Goal: Find specific page/section: Find specific page/section

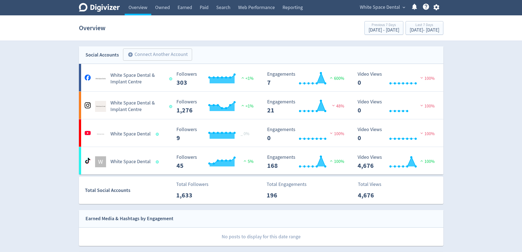
click at [394, 5] on span "White Space Dental" at bounding box center [380, 7] width 40 height 9
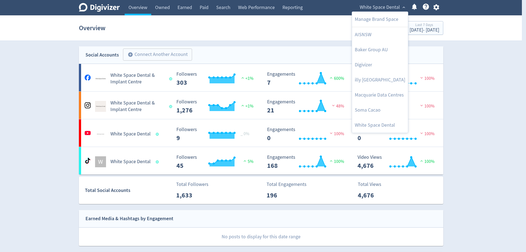
click at [36, 62] on div at bounding box center [263, 126] width 526 height 252
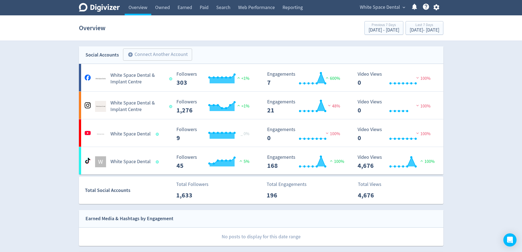
click at [390, 10] on span "White Space Dental" at bounding box center [380, 7] width 40 height 9
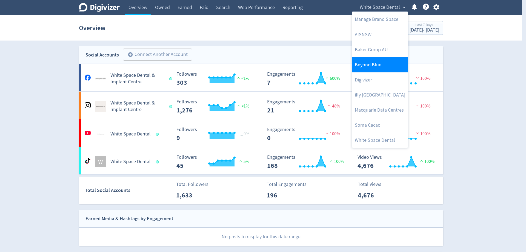
click at [388, 66] on link "Beyond Blue" at bounding box center [380, 64] width 56 height 15
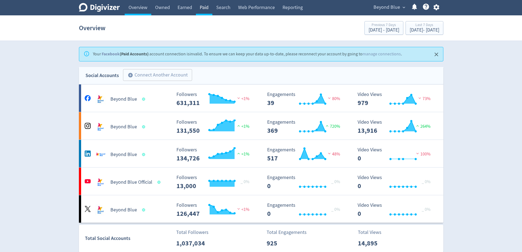
click at [207, 5] on link "Paid" at bounding box center [204, 7] width 16 height 15
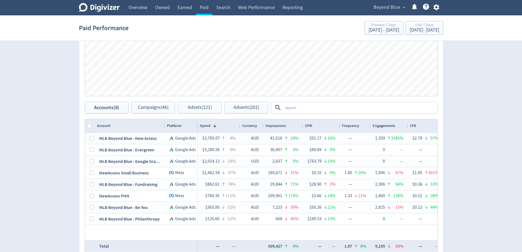
scroll to position [268, 0]
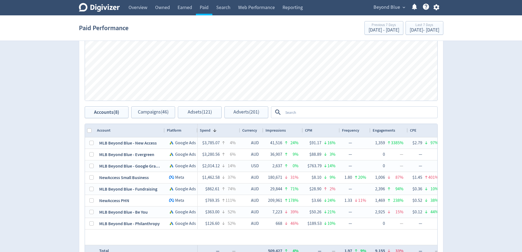
click at [467, 144] on div "Digivizer Logo Mark Digivizer Logo Overview Owned Earned Paid Search Web Perfor…" at bounding box center [261, 16] width 522 height 568
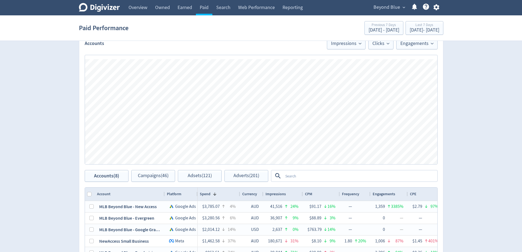
scroll to position [274, 0]
